Goal: Information Seeking & Learning: Compare options

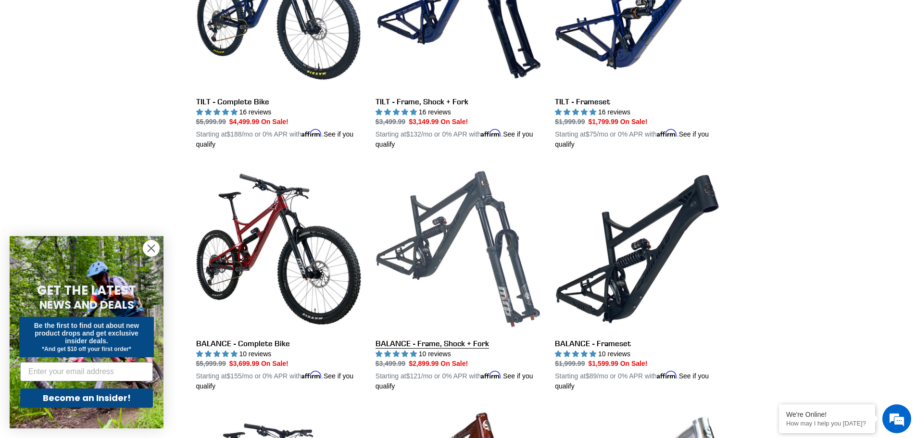
scroll to position [385, 0]
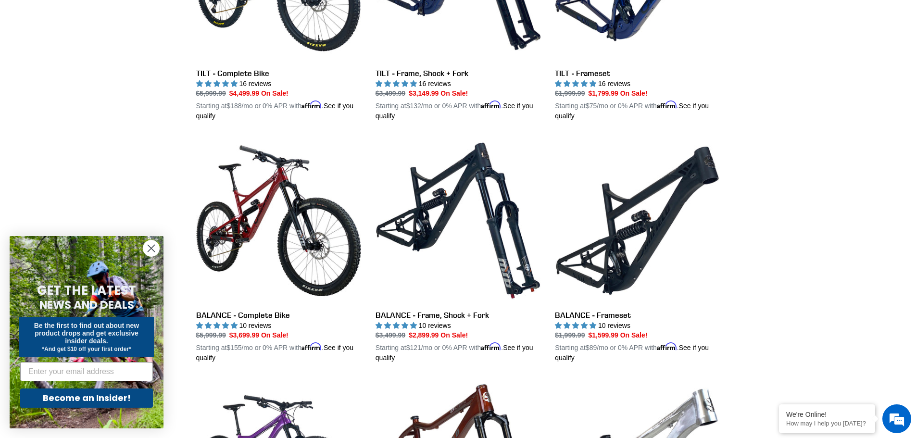
click at [153, 252] on circle "Close dialog" at bounding box center [151, 248] width 16 height 16
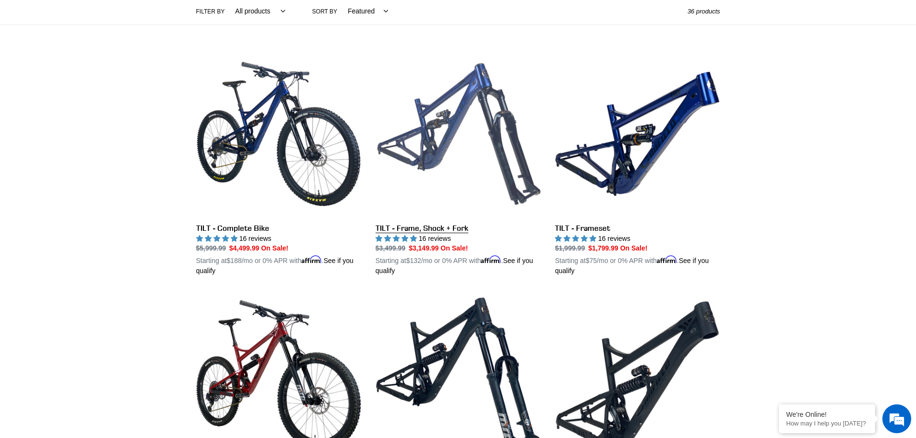
scroll to position [144, 0]
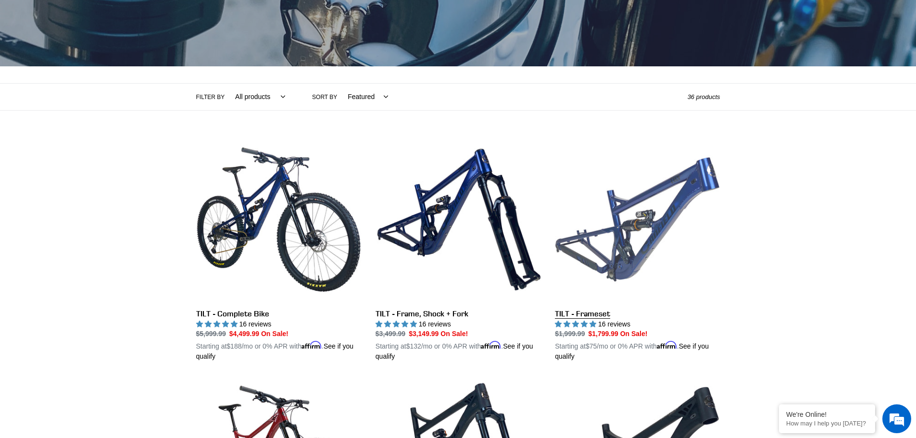
click at [614, 271] on link "TILT - Frameset" at bounding box center [637, 249] width 165 height 225
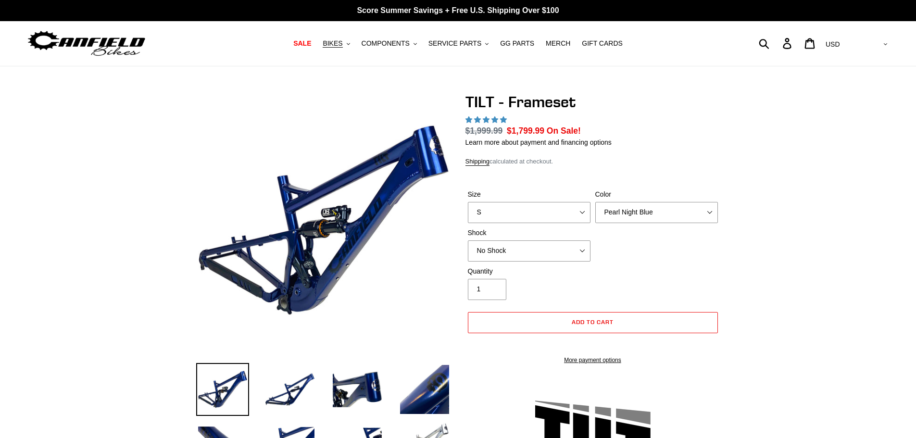
select select "highest-rating"
click at [290, 259] on img at bounding box center [323, 220] width 251 height 251
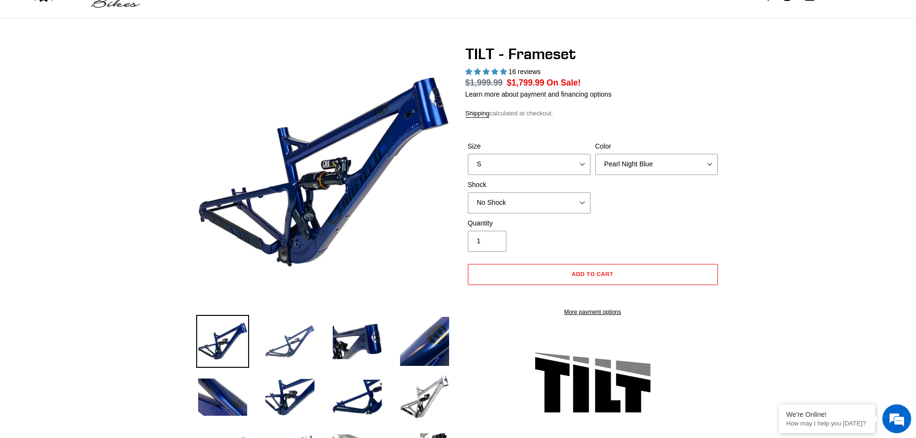
click at [298, 340] on img at bounding box center [289, 341] width 53 height 53
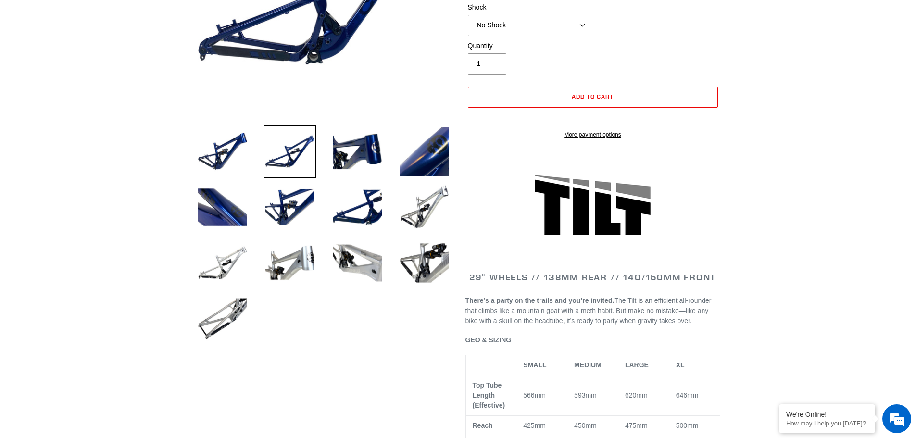
scroll to position [240, 0]
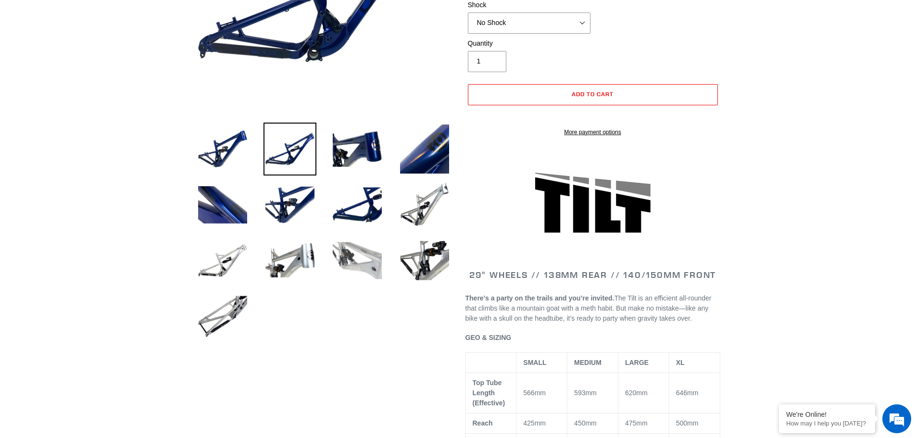
click at [356, 257] on img at bounding box center [357, 260] width 53 height 53
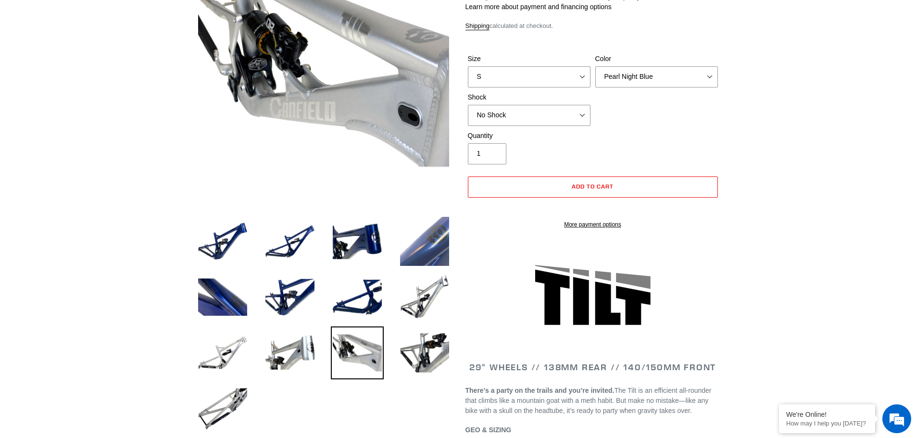
scroll to position [48, 0]
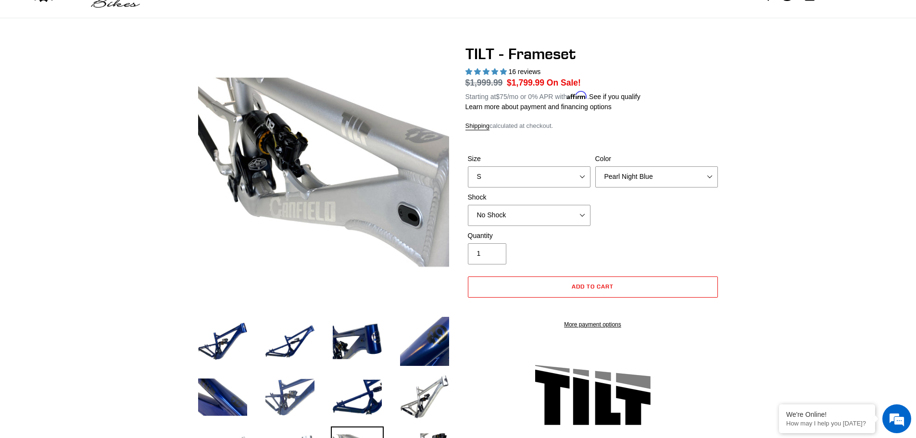
click at [302, 390] on img at bounding box center [289, 397] width 53 height 53
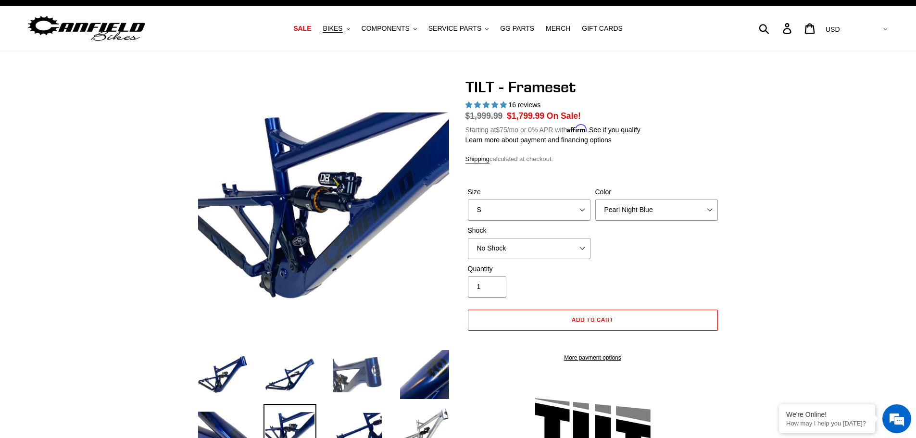
scroll to position [0, 0]
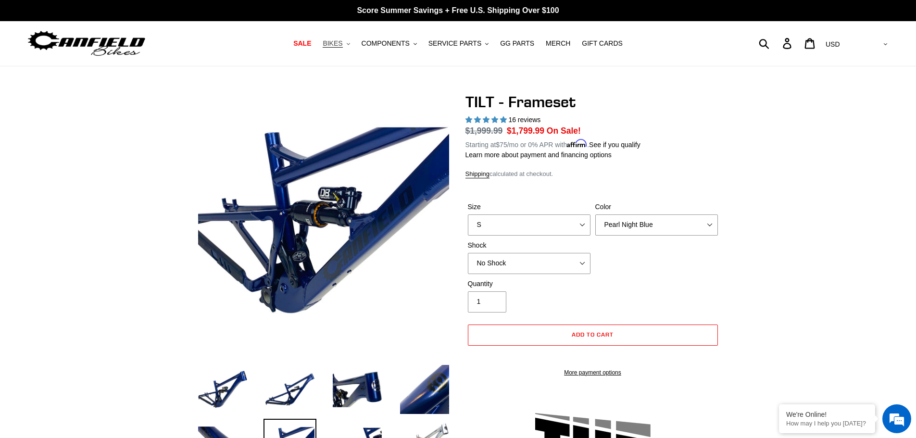
click at [342, 45] on span "BIKES" at bounding box center [333, 43] width 20 height 8
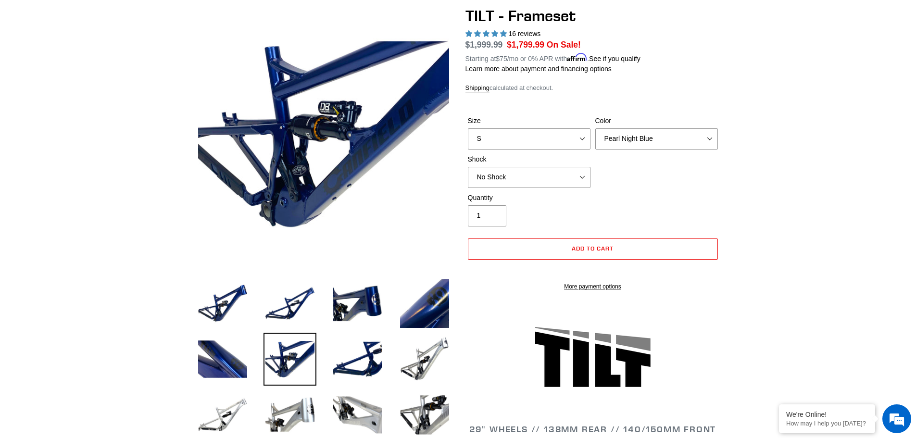
scroll to position [192, 0]
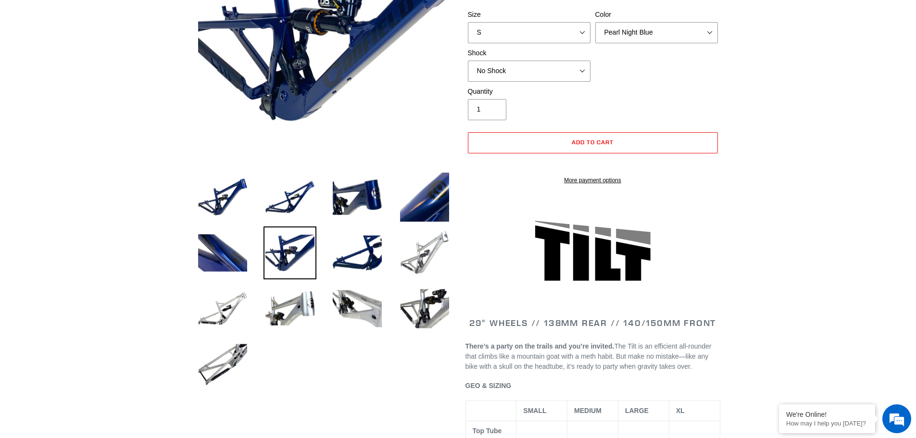
click at [416, 256] on img at bounding box center [424, 252] width 53 height 53
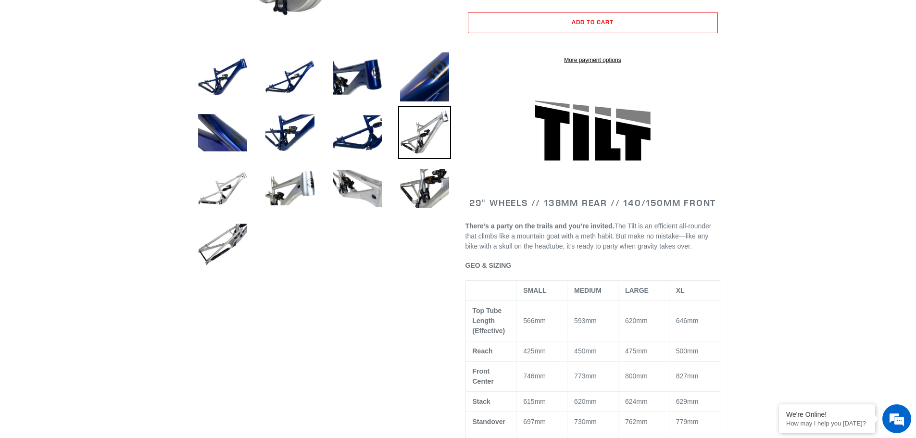
scroll to position [385, 0]
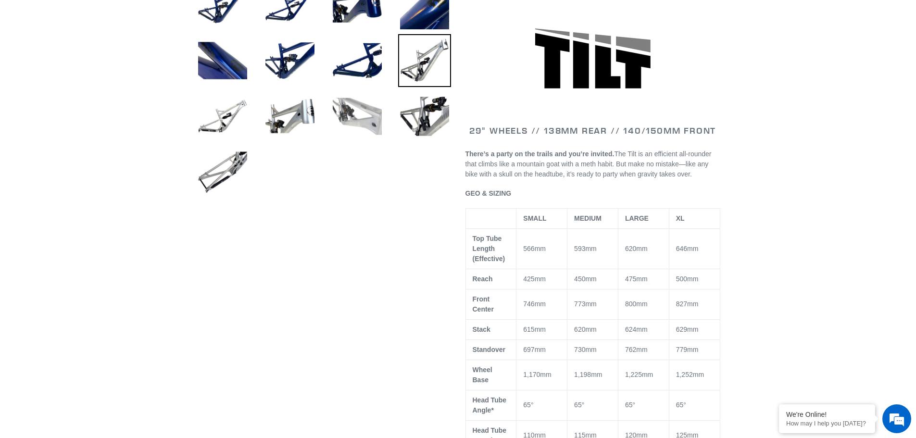
click at [356, 123] on img at bounding box center [357, 116] width 53 height 53
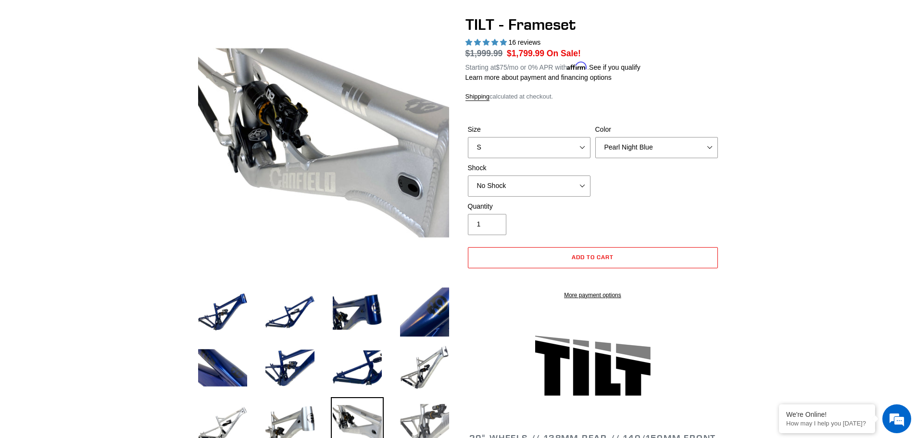
scroll to position [0, 0]
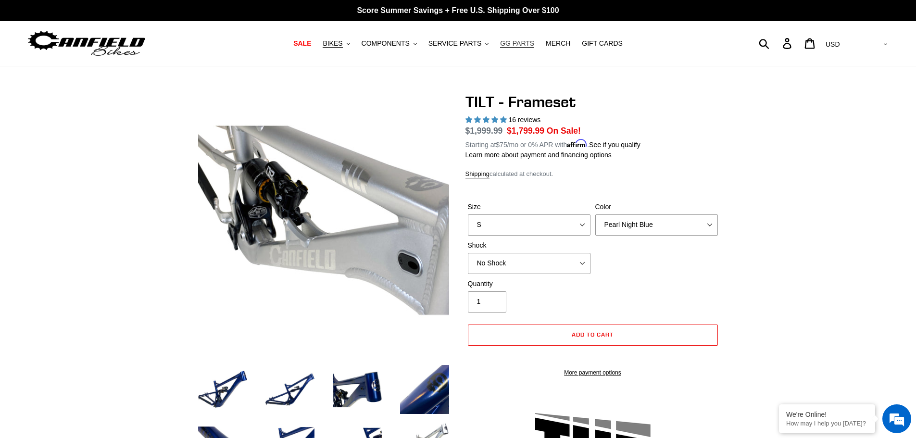
click at [510, 43] on span "GG PARTS" at bounding box center [517, 43] width 34 height 8
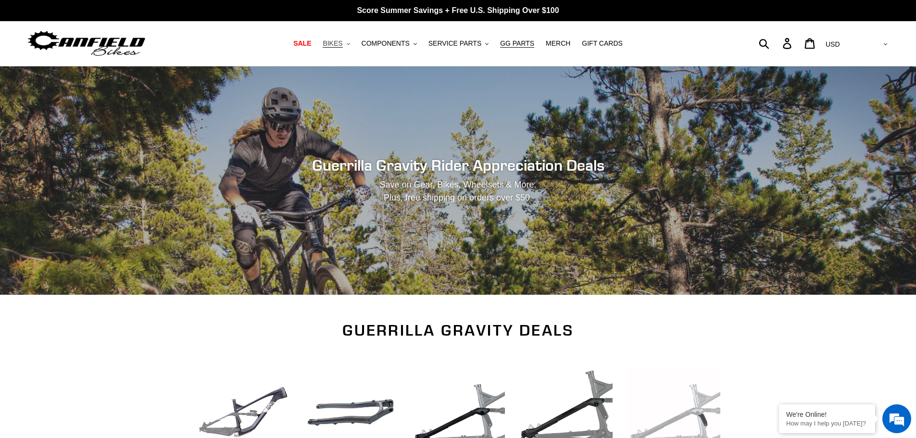
click at [342, 44] on span "BIKES" at bounding box center [333, 43] width 20 height 8
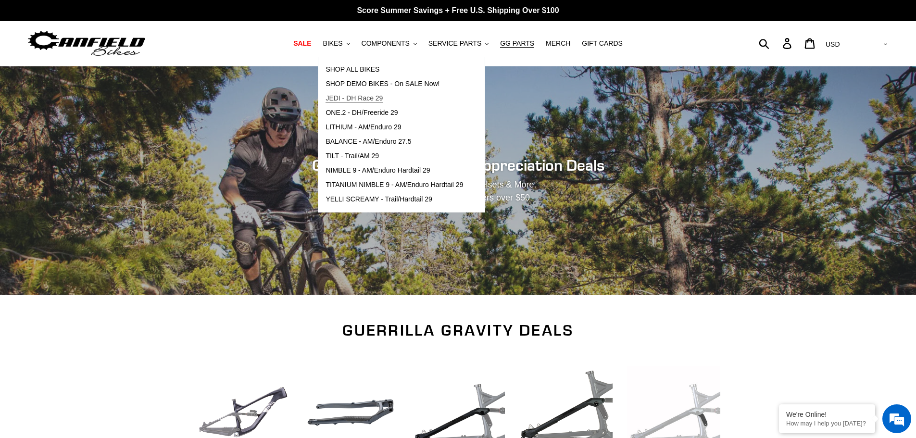
click at [363, 95] on span "JEDI - DH Race 29" at bounding box center [353, 98] width 57 height 8
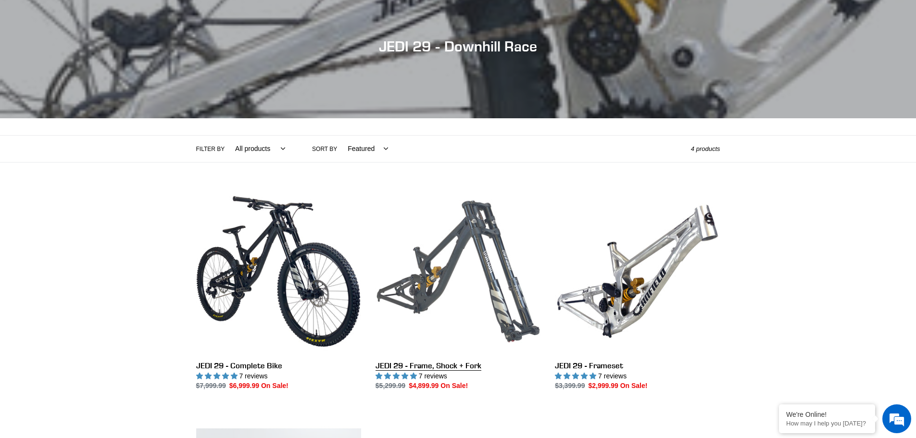
scroll to position [96, 0]
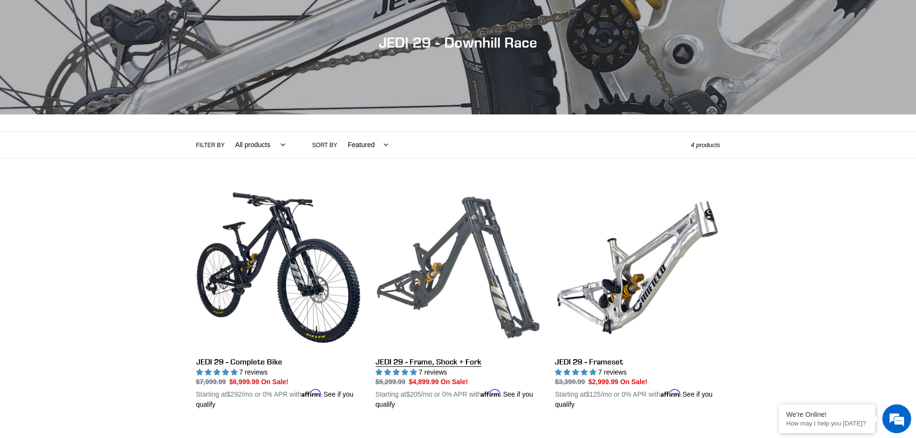
click at [422, 279] on link "JEDI 29 - Frame, Shock + Fork" at bounding box center [457, 297] width 165 height 225
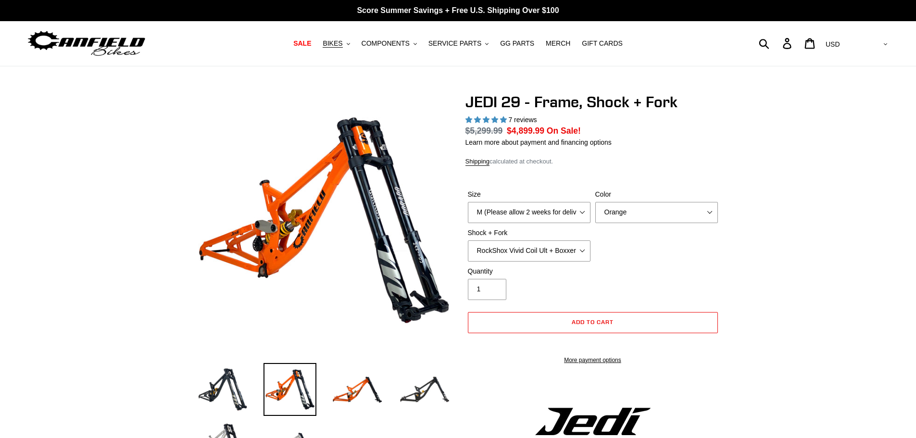
select select "highest-rating"
click at [279, 230] on img at bounding box center [449, 195] width 985 height 985
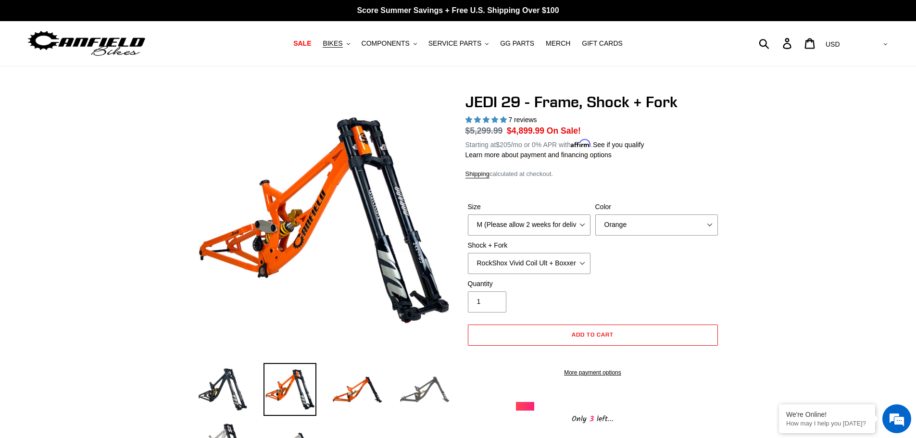
click at [418, 401] on img at bounding box center [424, 389] width 53 height 53
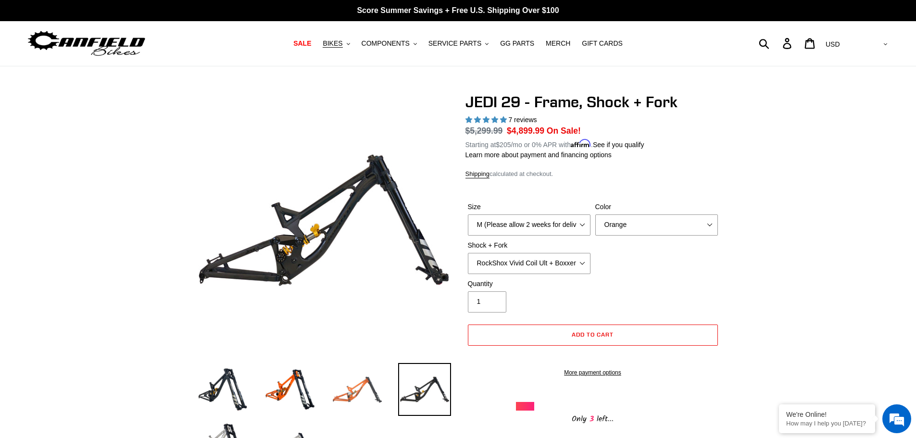
click at [354, 393] on img at bounding box center [357, 389] width 53 height 53
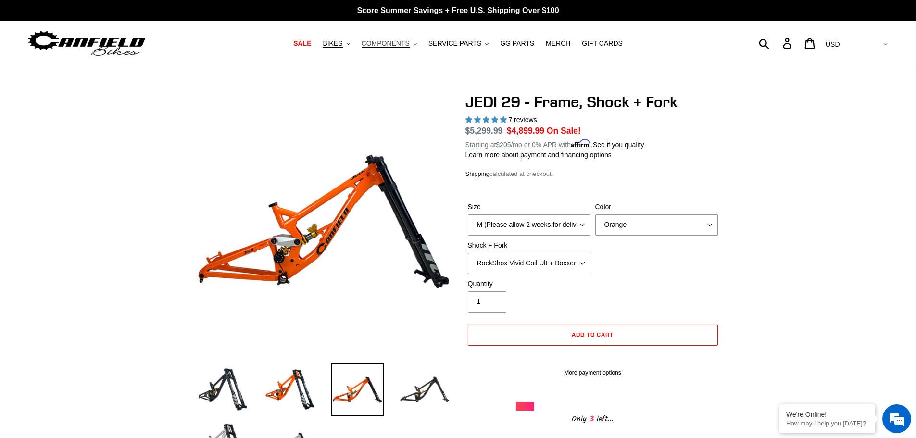
click at [417, 47] on button "COMPONENTS .cls-1{fill:#231f20}" at bounding box center [389, 43] width 65 height 13
click at [460, 45] on span "SERVICE PARTS" at bounding box center [454, 43] width 53 height 8
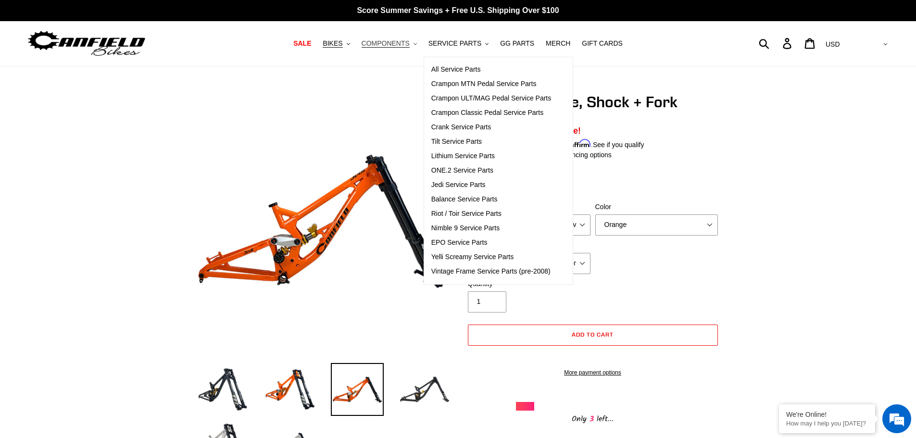
click at [410, 43] on span "COMPONENTS" at bounding box center [386, 43] width 48 height 8
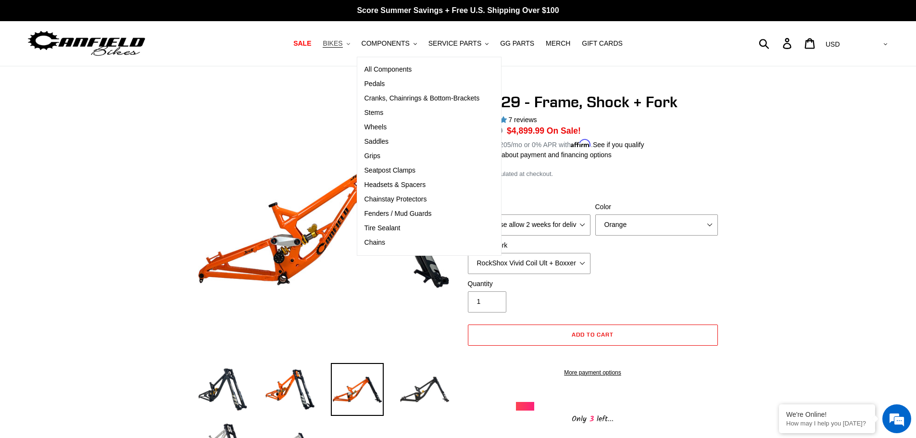
click at [342, 46] on span "BIKES" at bounding box center [333, 43] width 20 height 8
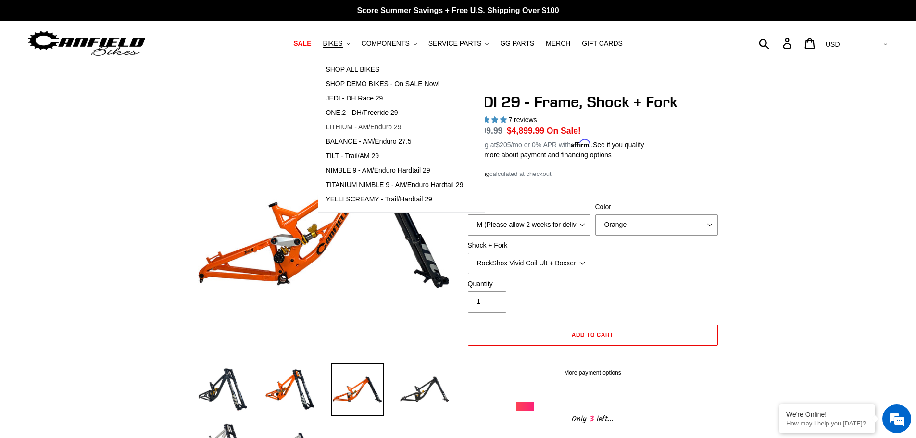
click at [361, 128] on span "LITHIUM - AM/Enduro 29" at bounding box center [362, 127] width 75 height 8
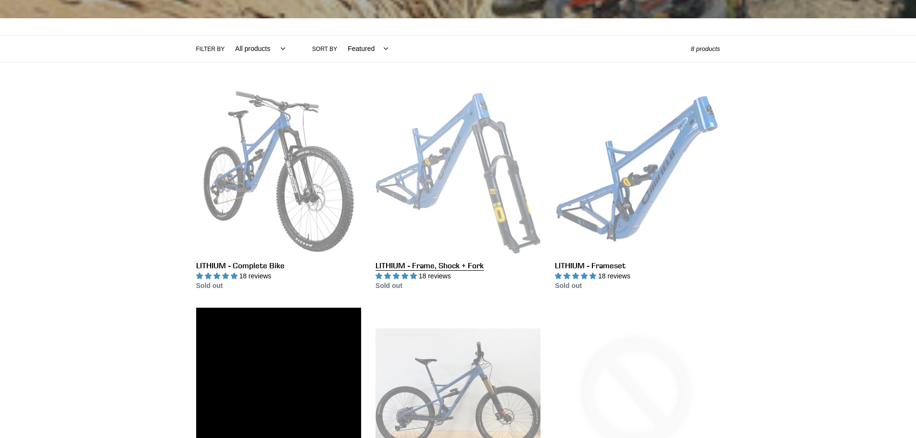
scroll to position [192, 0]
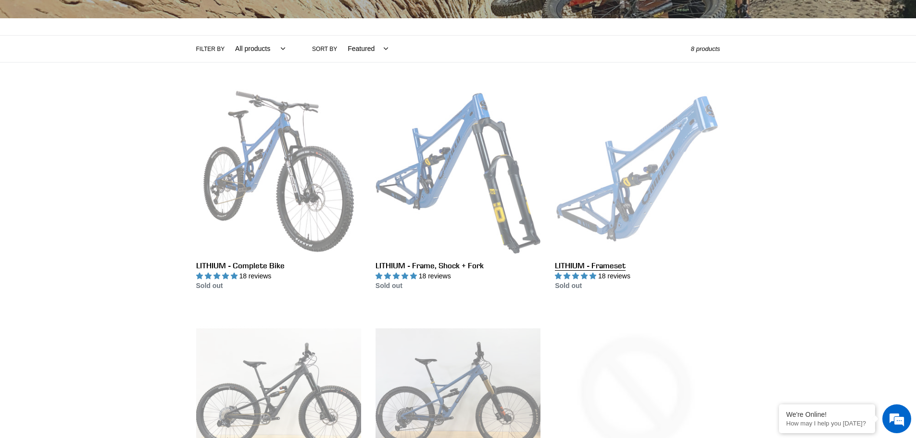
click at [622, 221] on link "LITHIUM - Frameset" at bounding box center [637, 190] width 165 height 202
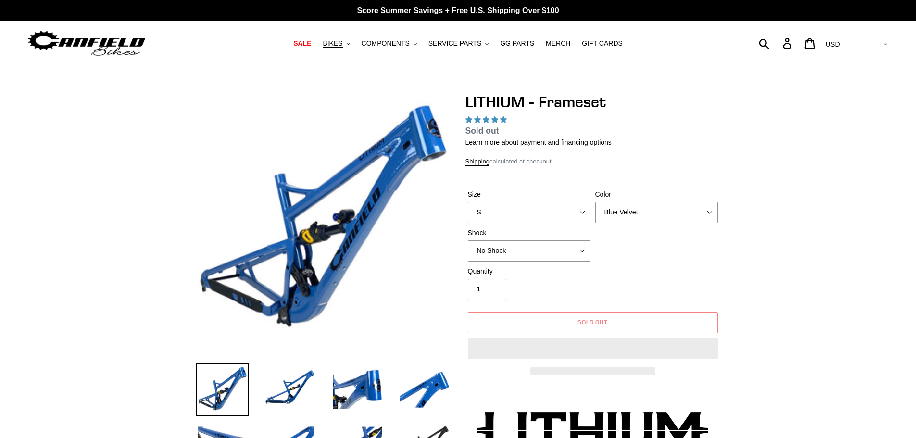
select select "highest-rating"
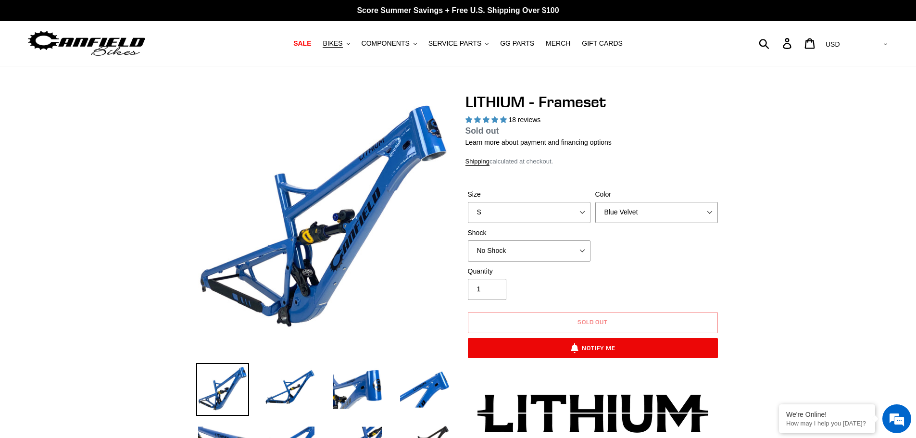
click at [296, 278] on img at bounding box center [323, 220] width 251 height 251
